Goal: Information Seeking & Learning: Learn about a topic

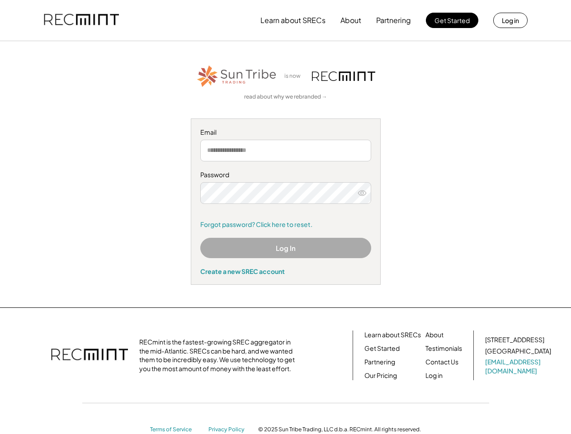
click at [285, 217] on div "Password Remember me Forgot password? Click here to reset." at bounding box center [285, 199] width 171 height 58
click at [285, 20] on button "Learn about SRECs" at bounding box center [292, 20] width 65 height 18
click at [286, 20] on button "Learn about SRECs" at bounding box center [292, 20] width 65 height 18
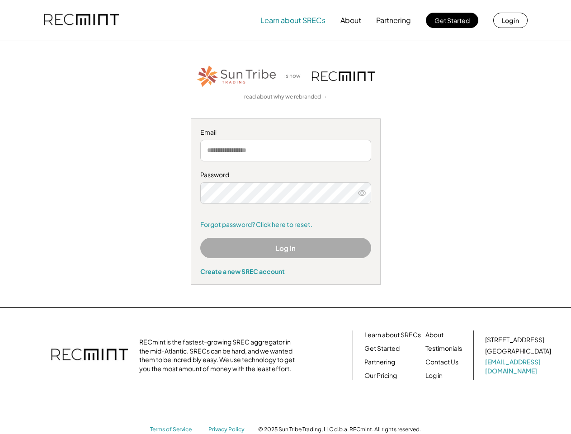
click at [81, 20] on img at bounding box center [81, 20] width 75 height 31
click at [394, 20] on button "Partnering" at bounding box center [393, 20] width 35 height 18
click at [293, 20] on button "Learn about SRECs" at bounding box center [292, 20] width 65 height 18
click at [351, 20] on button "About" at bounding box center [351, 20] width 21 height 18
